Goal: Task Accomplishment & Management: Manage account settings

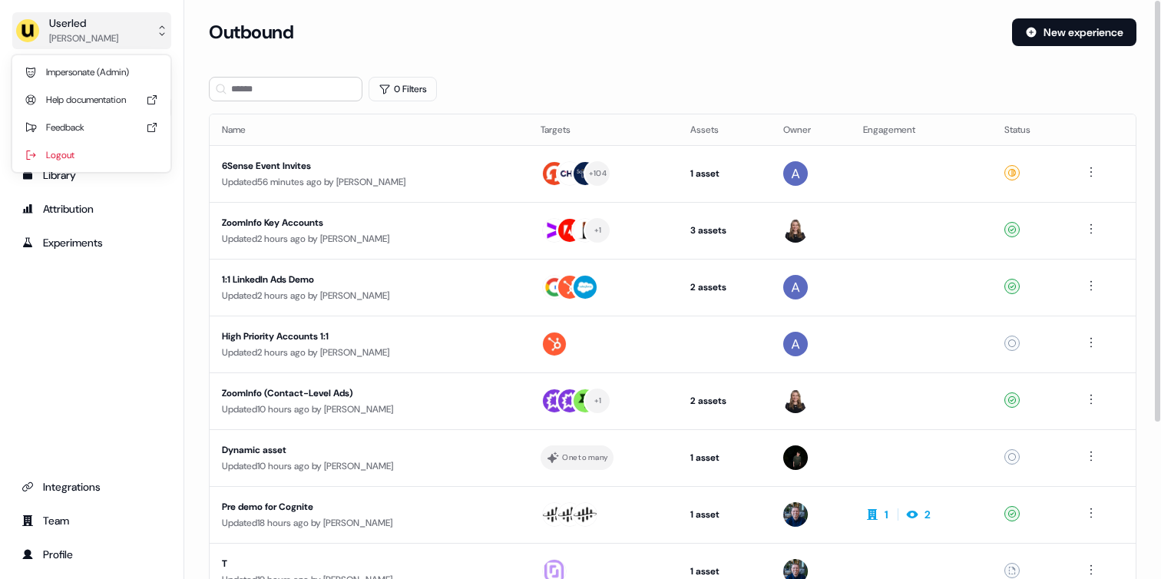
click at [98, 24] on div "Userled" at bounding box center [83, 22] width 69 height 15
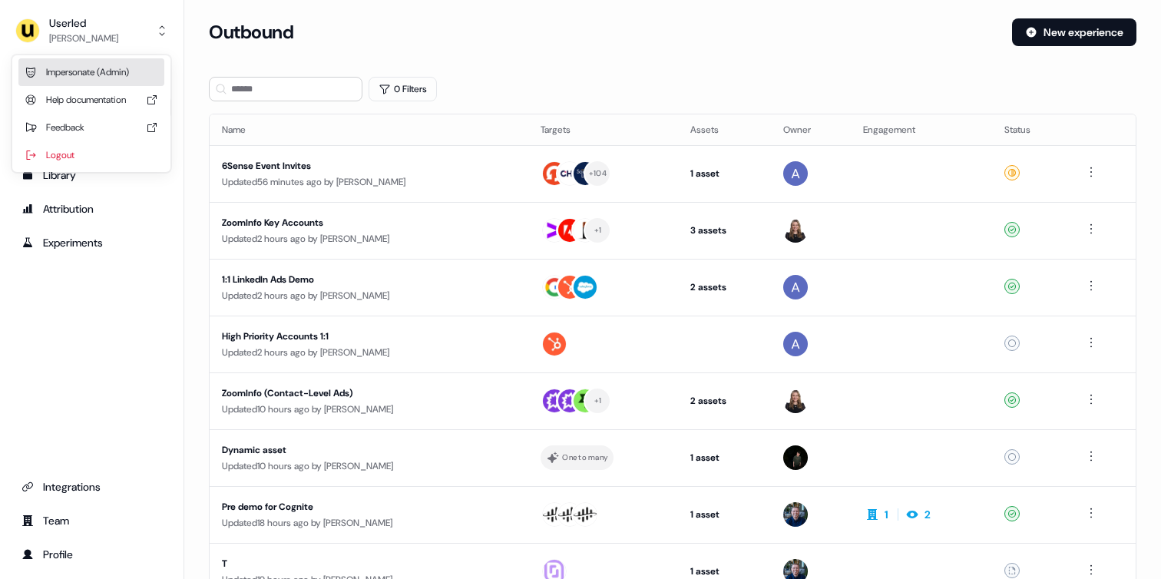
click at [87, 68] on div "Impersonate (Admin)" at bounding box center [91, 72] width 146 height 28
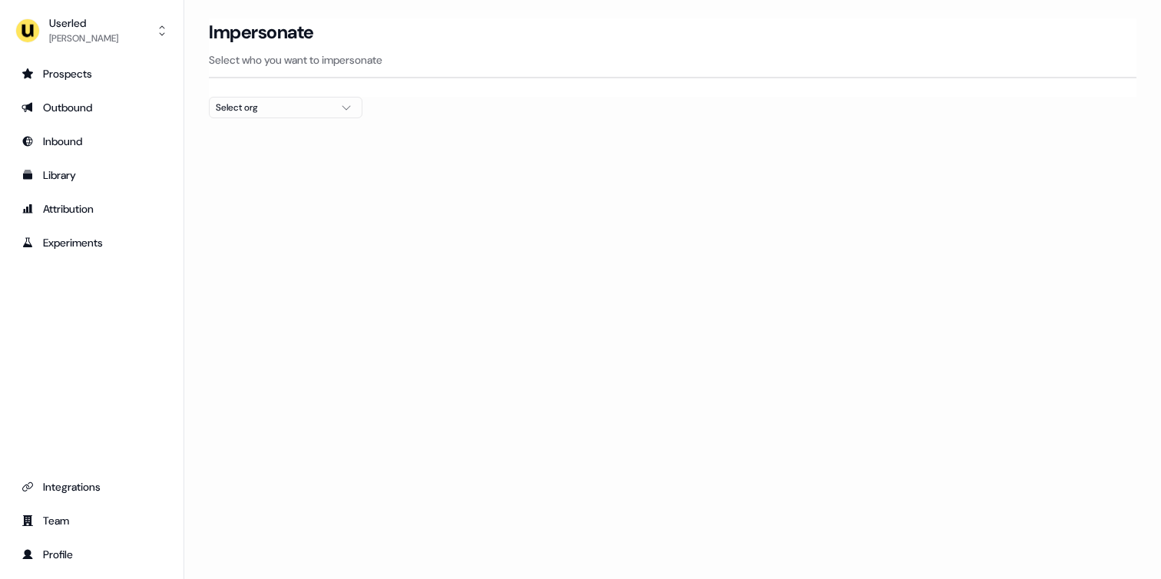
click at [309, 98] on button "Select org" at bounding box center [286, 108] width 154 height 22
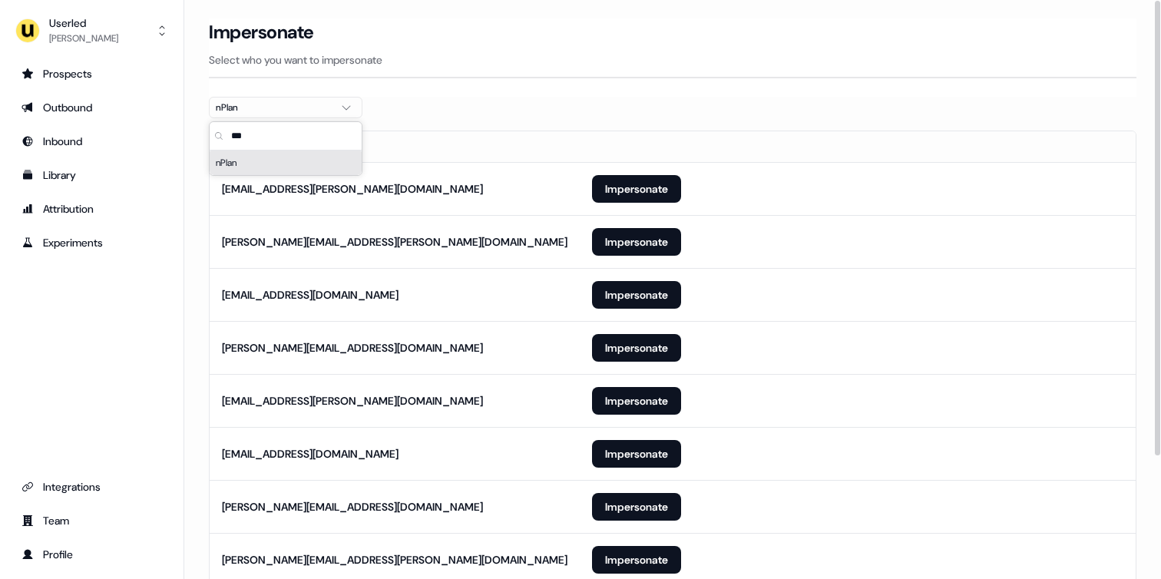
type input "***"
click at [193, 235] on section "Loading... Impersonate Select who you want to impersonate nPlan Email [PERSON_N…" at bounding box center [672, 376] width 977 height 717
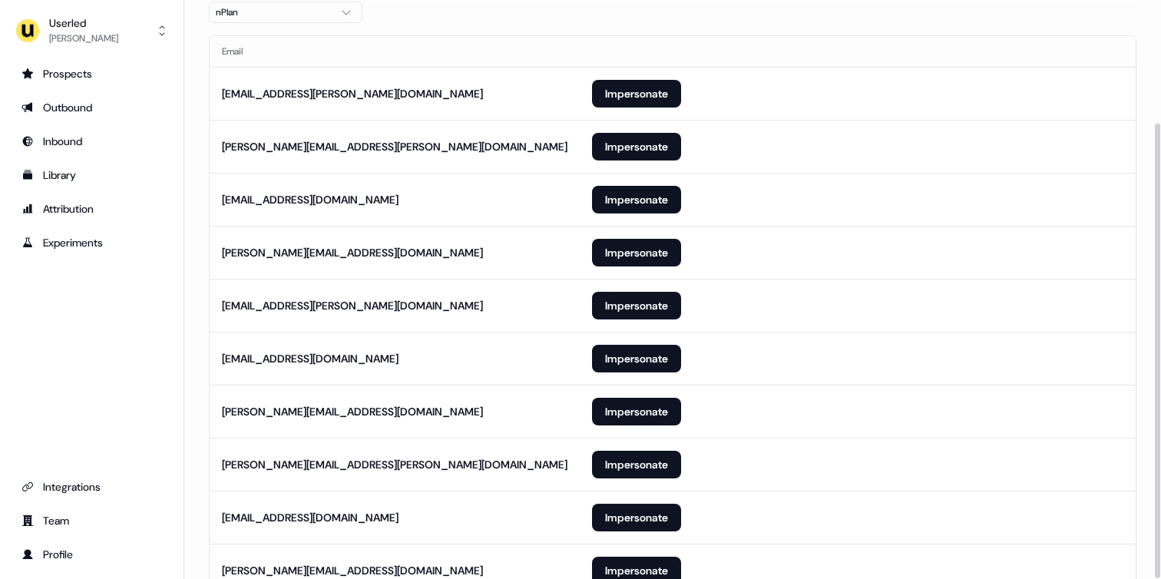
scroll to position [156, 0]
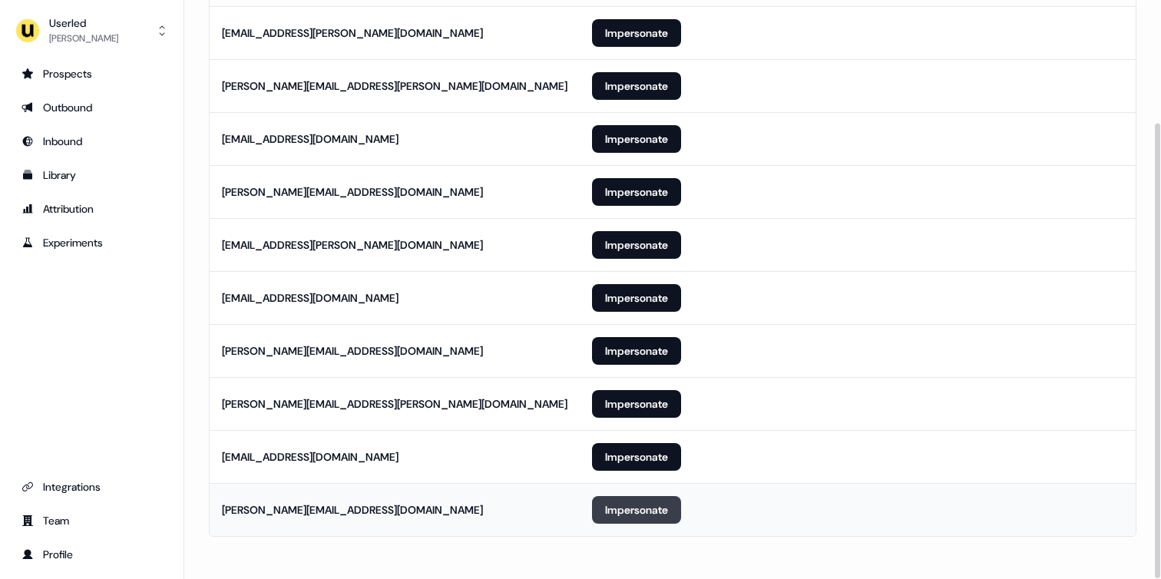
click at [622, 505] on button "Impersonate" at bounding box center [636, 510] width 89 height 28
